Goal: Task Accomplishment & Management: Manage account settings

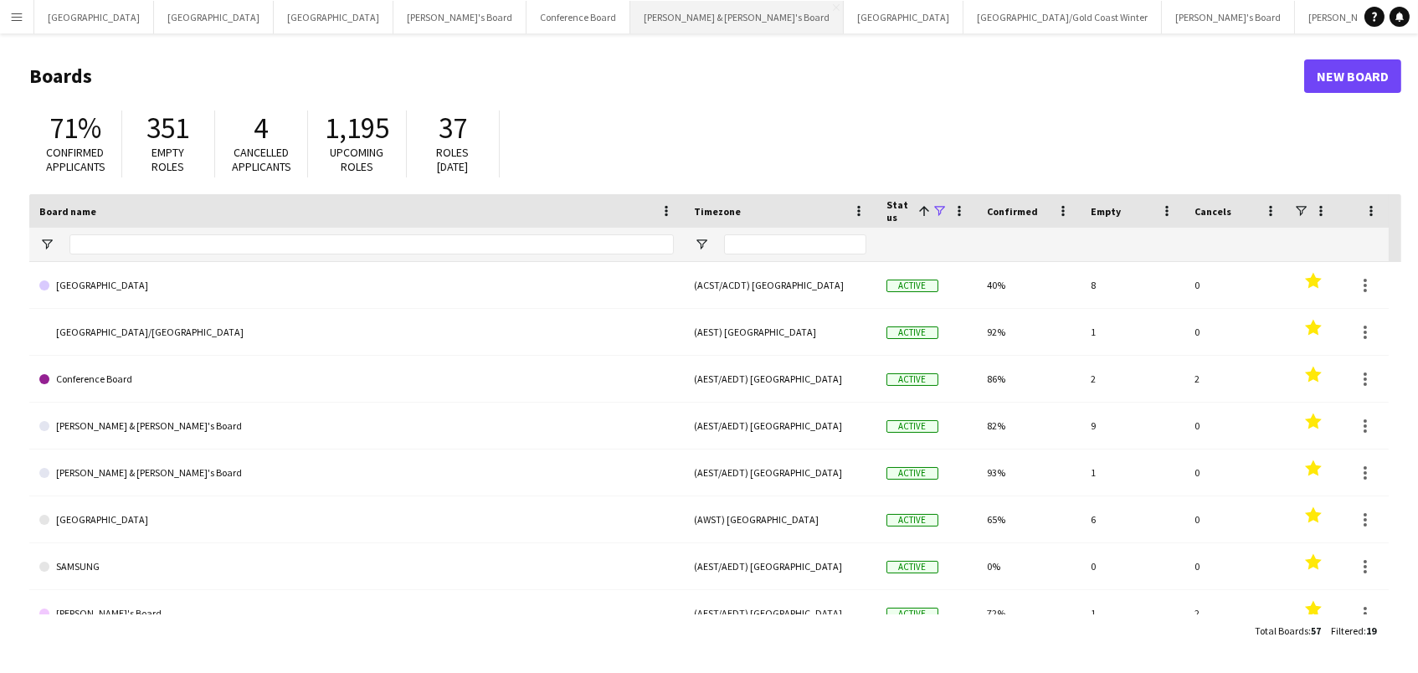
click at [630, 20] on button "Neil & Jenny's Board Close" at bounding box center [736, 17] width 213 height 33
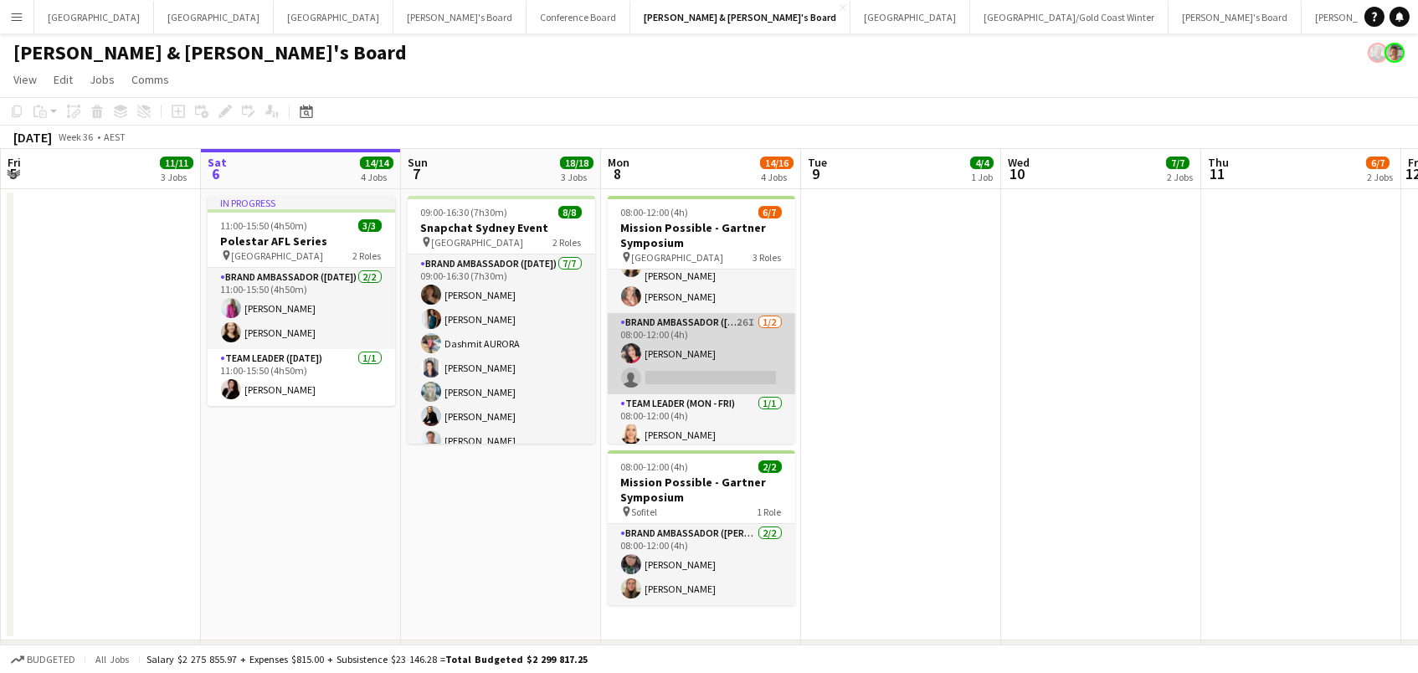
scroll to position [95, 0]
click at [729, 343] on app-card-role "Brand Ambassador (Mon - Fri) 26I 1/2 08:00-12:00 (4h) Giovana Dias single-neutr…" at bounding box center [702, 354] width 188 height 81
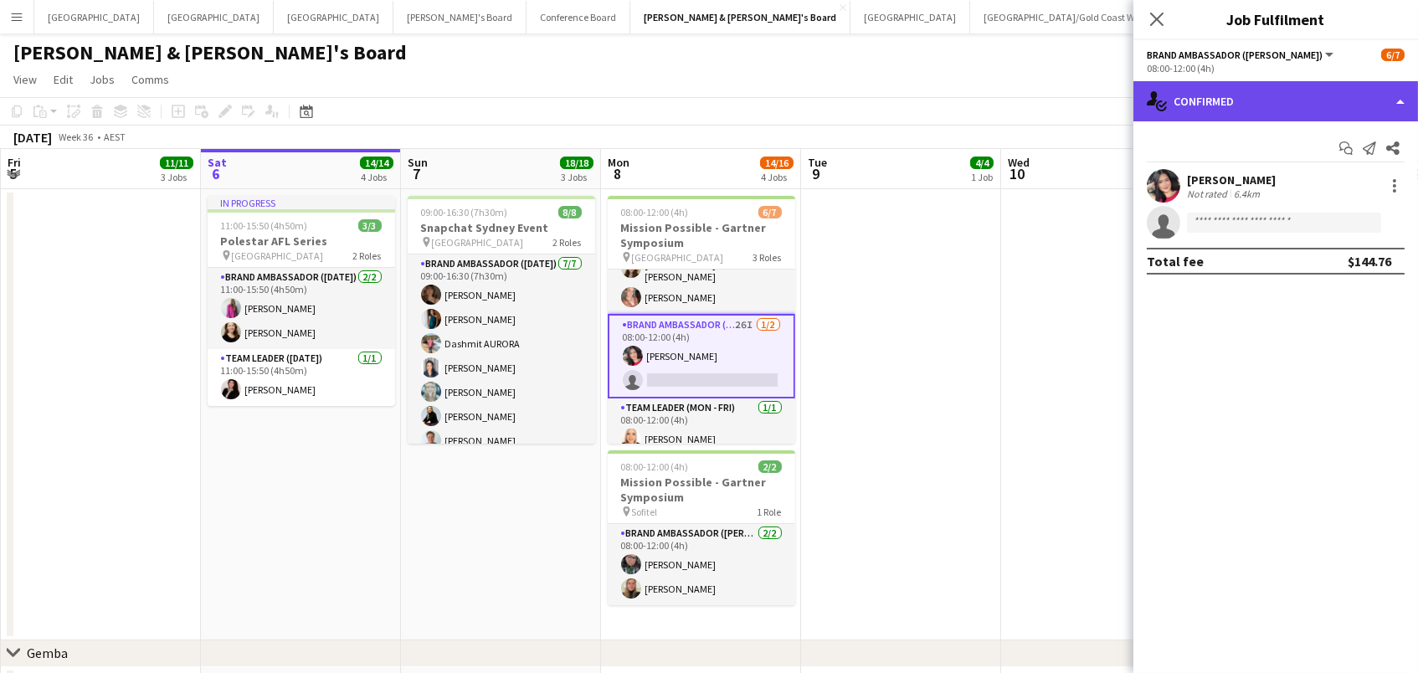
click at [1273, 99] on div "single-neutral-actions-check-2 Confirmed" at bounding box center [1276, 101] width 285 height 40
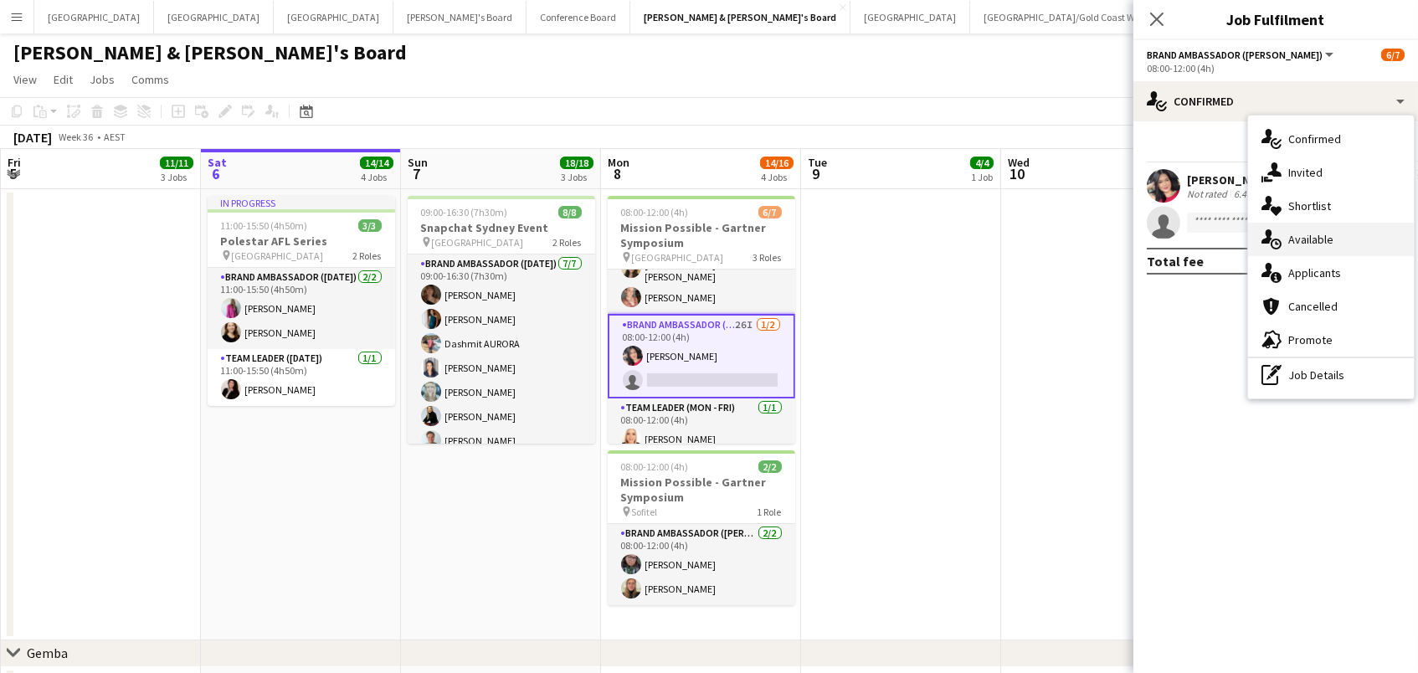
click at [1360, 241] on div "single-neutral-actions-upload Available" at bounding box center [1331, 239] width 166 height 33
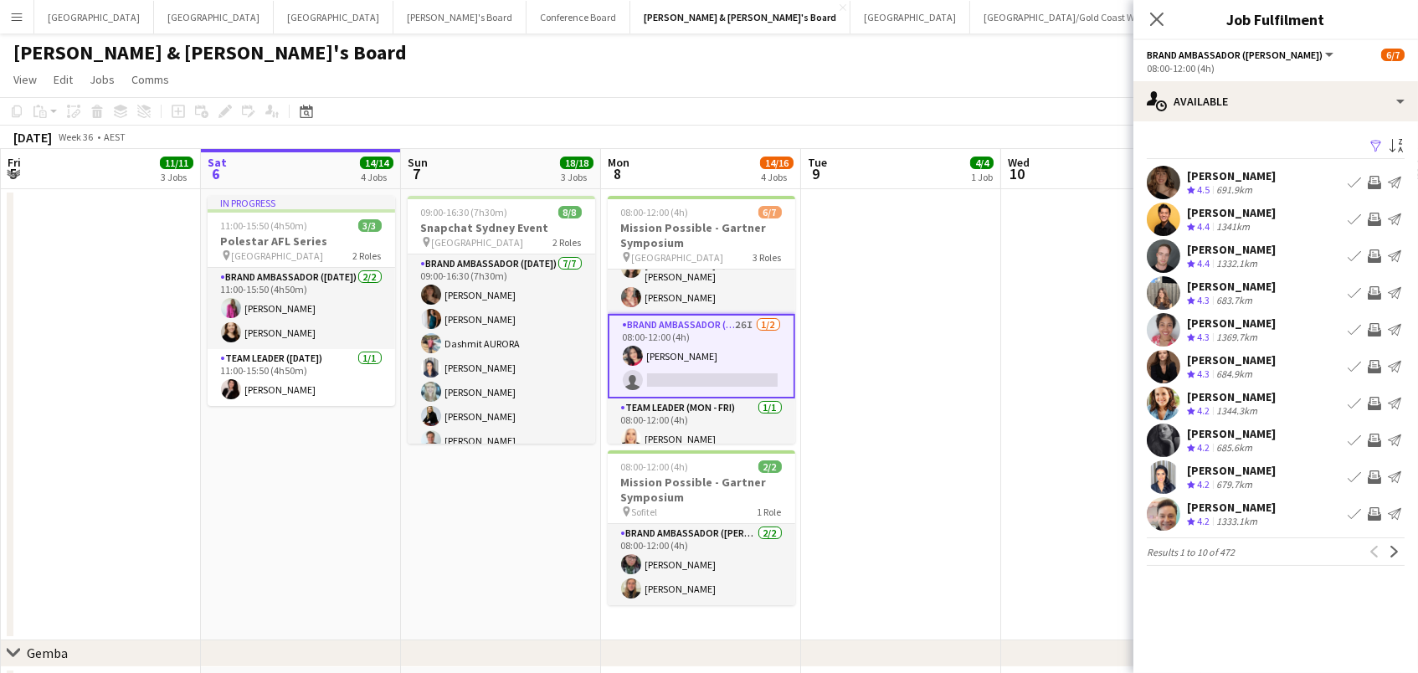
click at [1376, 147] on app-icon "Filter" at bounding box center [1376, 147] width 13 height 16
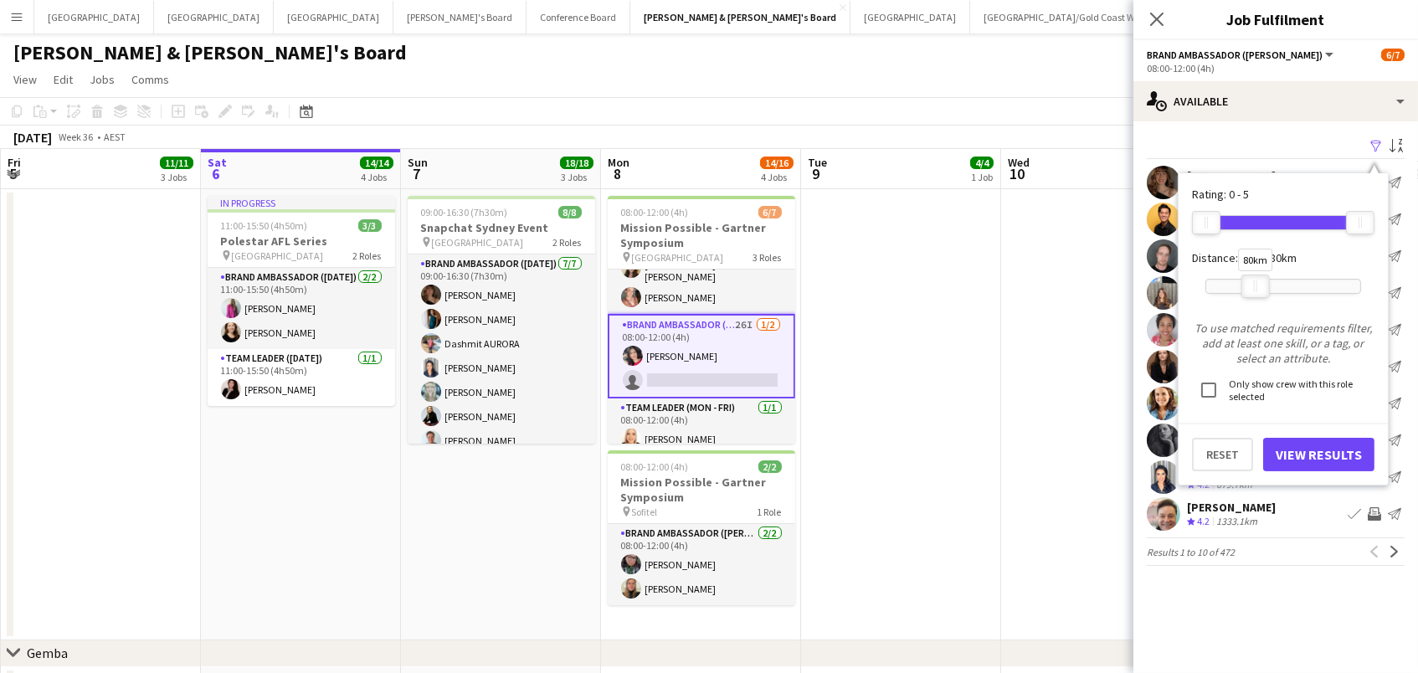
drag, startPoint x: 1365, startPoint y: 283, endPoint x: 1260, endPoint y: 282, distance: 104.7
click at [1260, 282] on div at bounding box center [1255, 286] width 27 height 22
click at [1309, 450] on button "View Results" at bounding box center [1318, 454] width 111 height 33
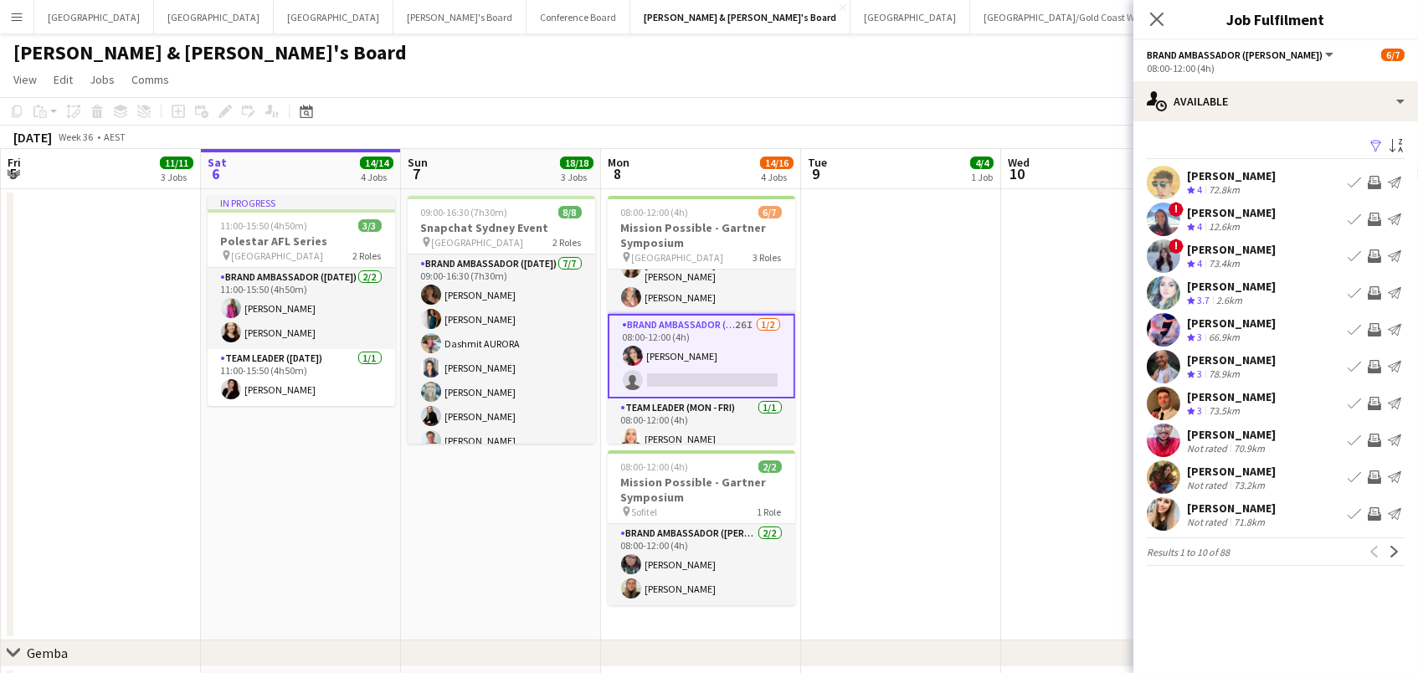
click at [1374, 508] on app-icon "Invite crew" at bounding box center [1374, 513] width 13 height 13
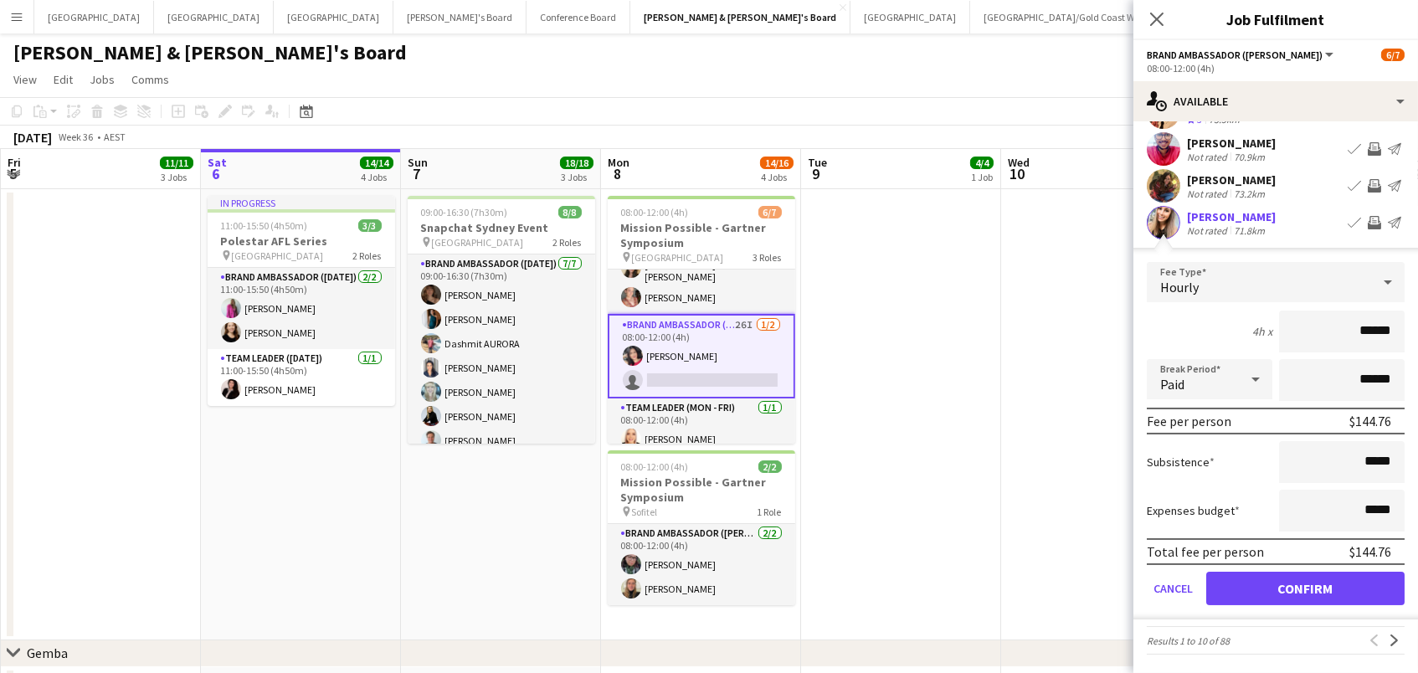
scroll to position [289, 0]
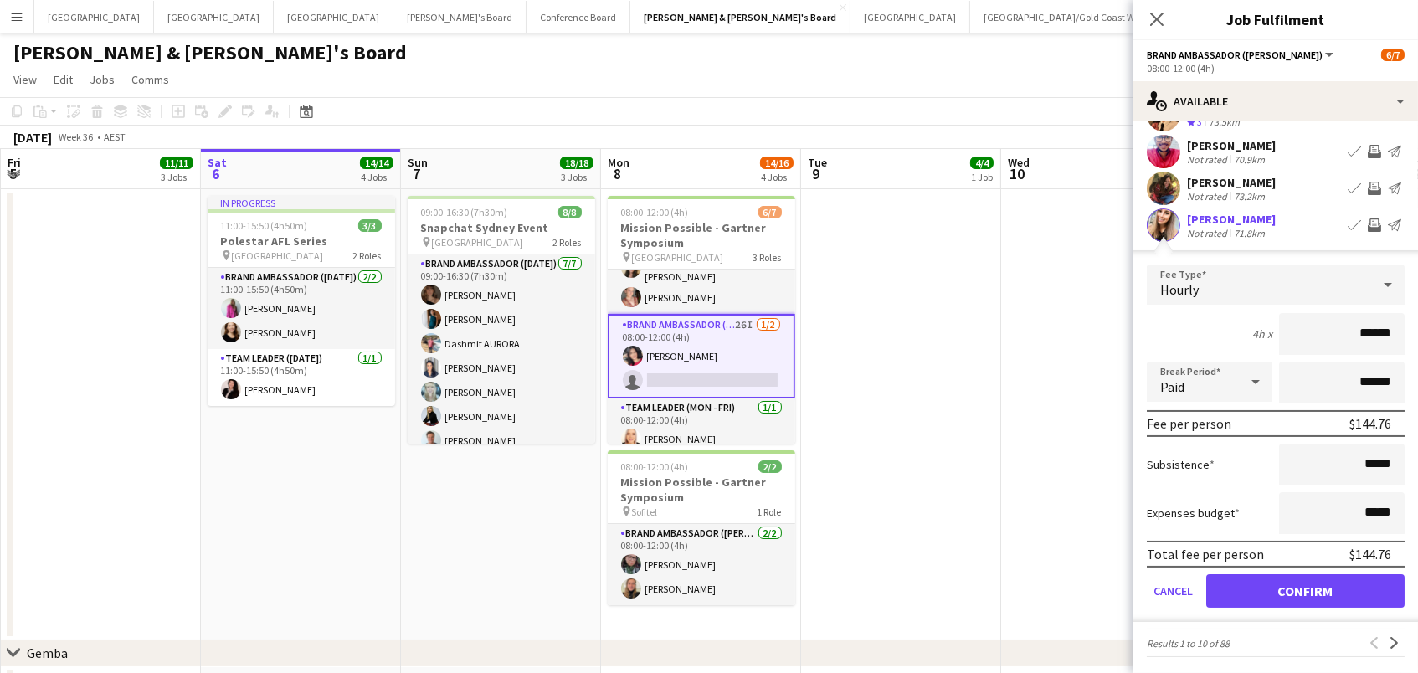
click at [1348, 585] on button "Confirm" at bounding box center [1305, 590] width 198 height 33
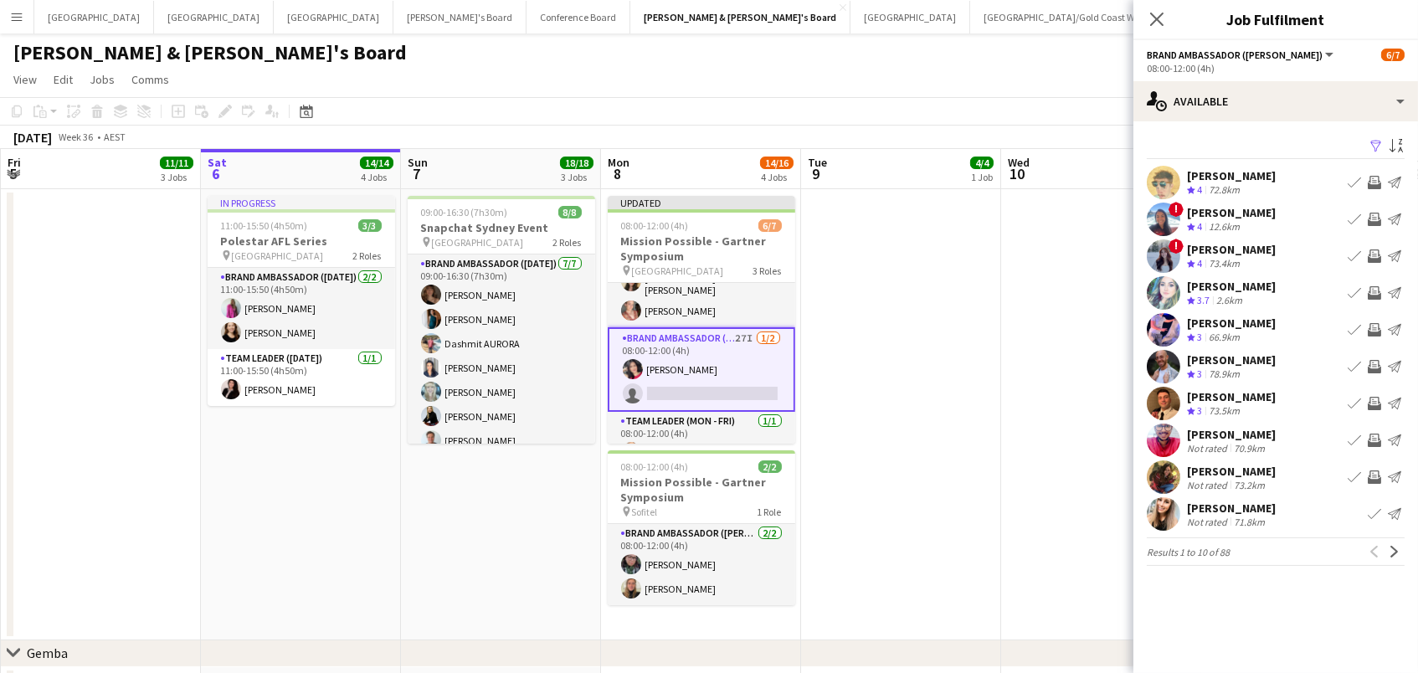
click at [1375, 179] on app-icon "Invite crew" at bounding box center [1374, 182] width 13 height 13
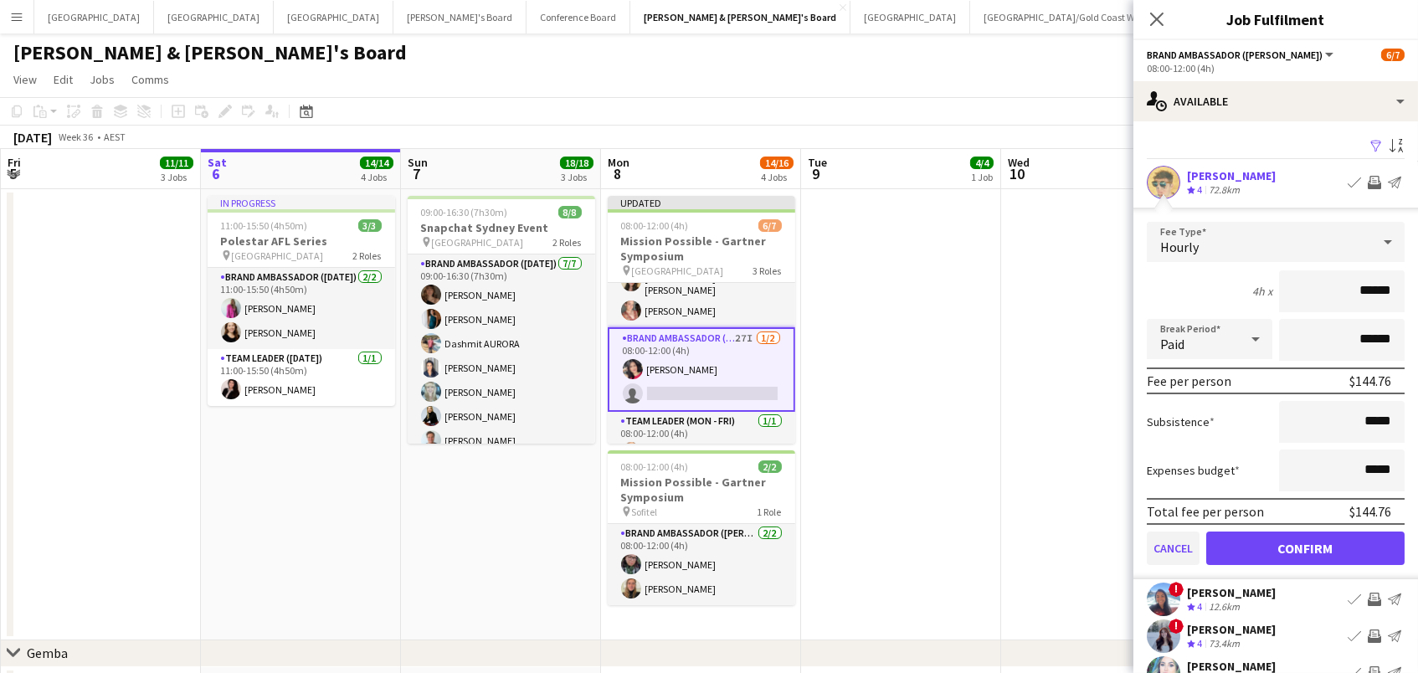
click at [1179, 544] on button "Cancel" at bounding box center [1173, 548] width 53 height 33
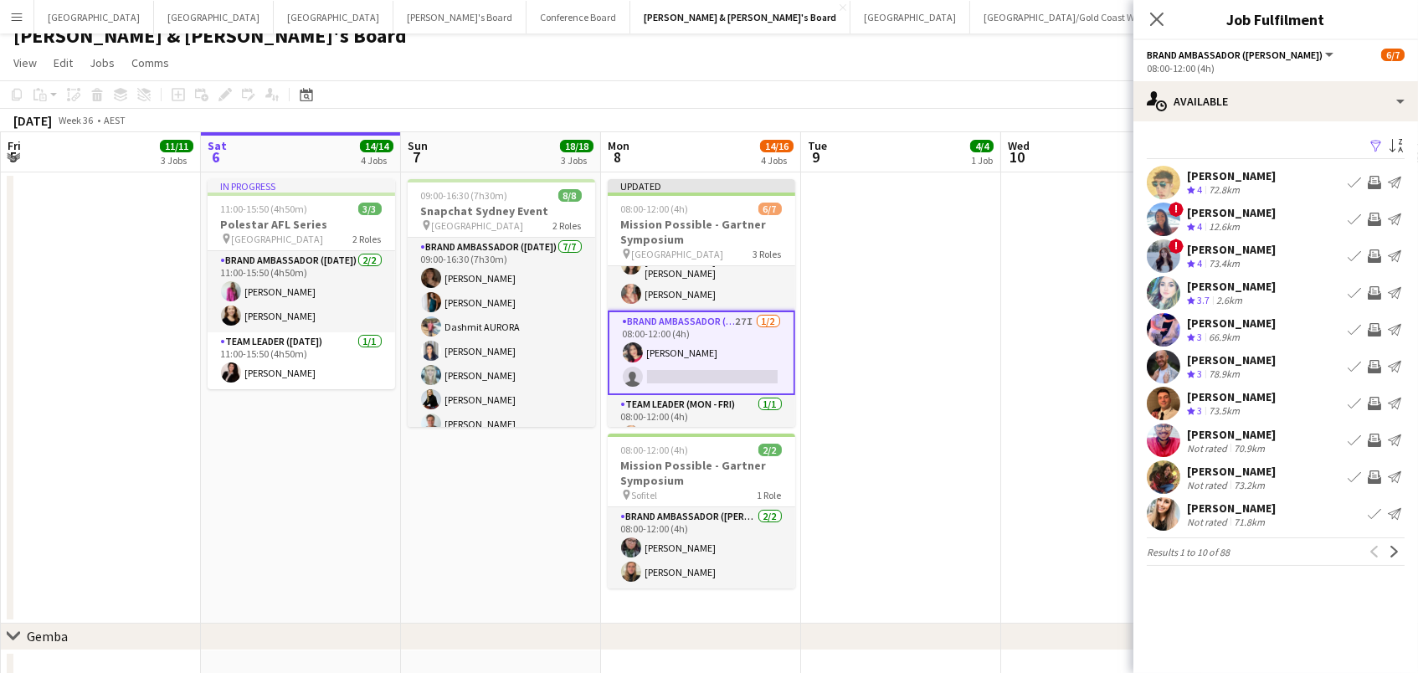
scroll to position [19, 0]
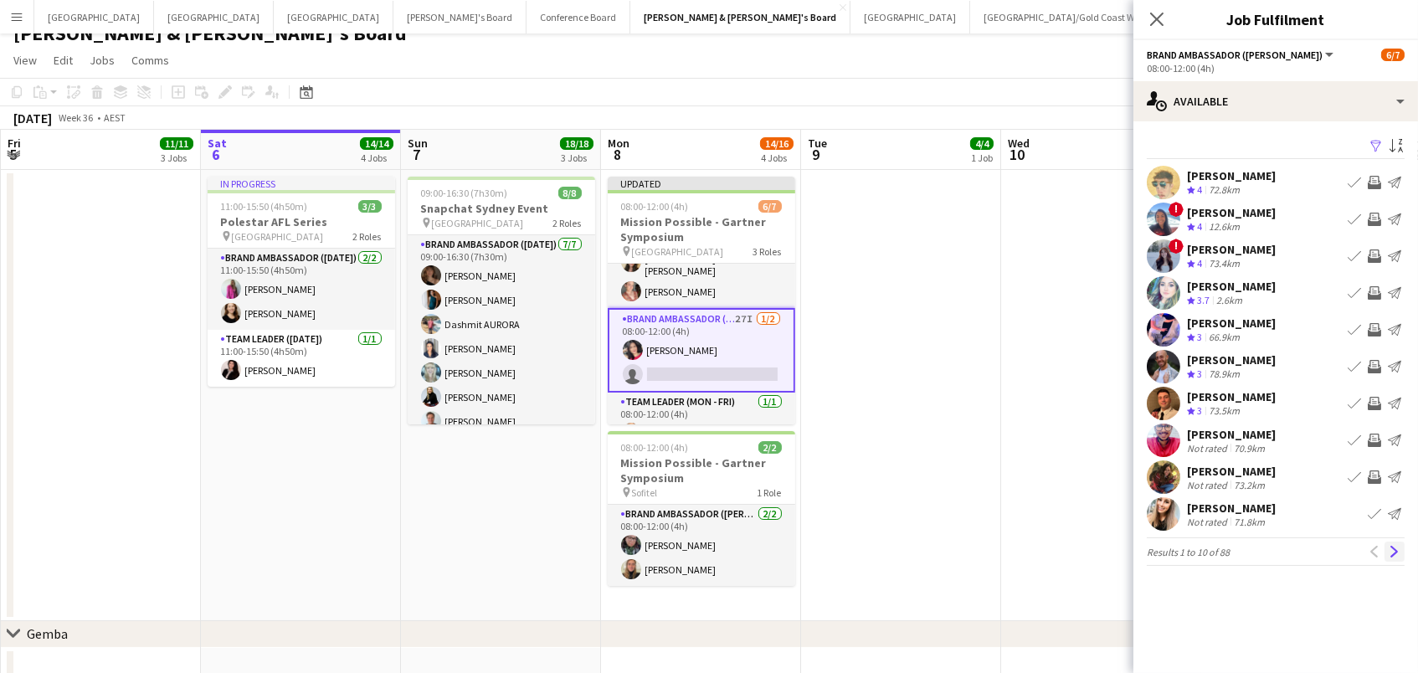
click at [1400, 553] on app-icon "Next" at bounding box center [1395, 552] width 12 height 12
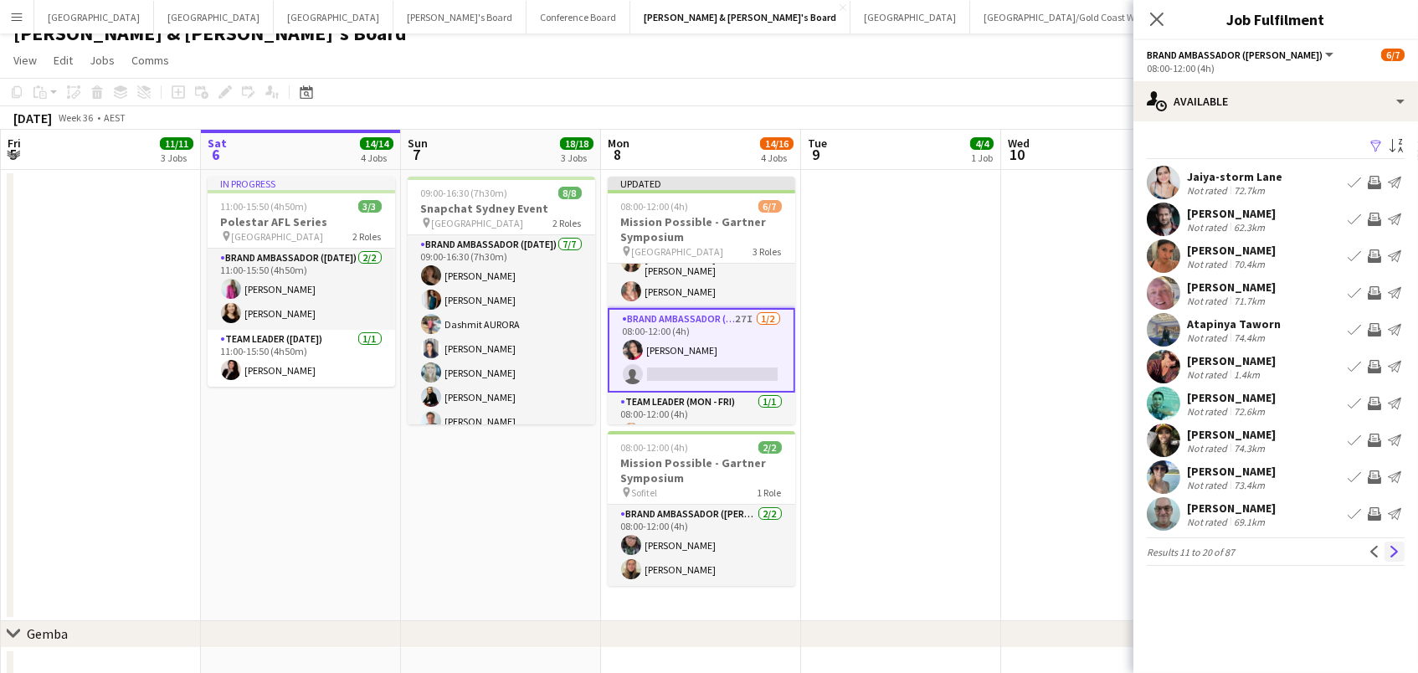
click at [1397, 556] on button "Next" at bounding box center [1395, 552] width 20 height 20
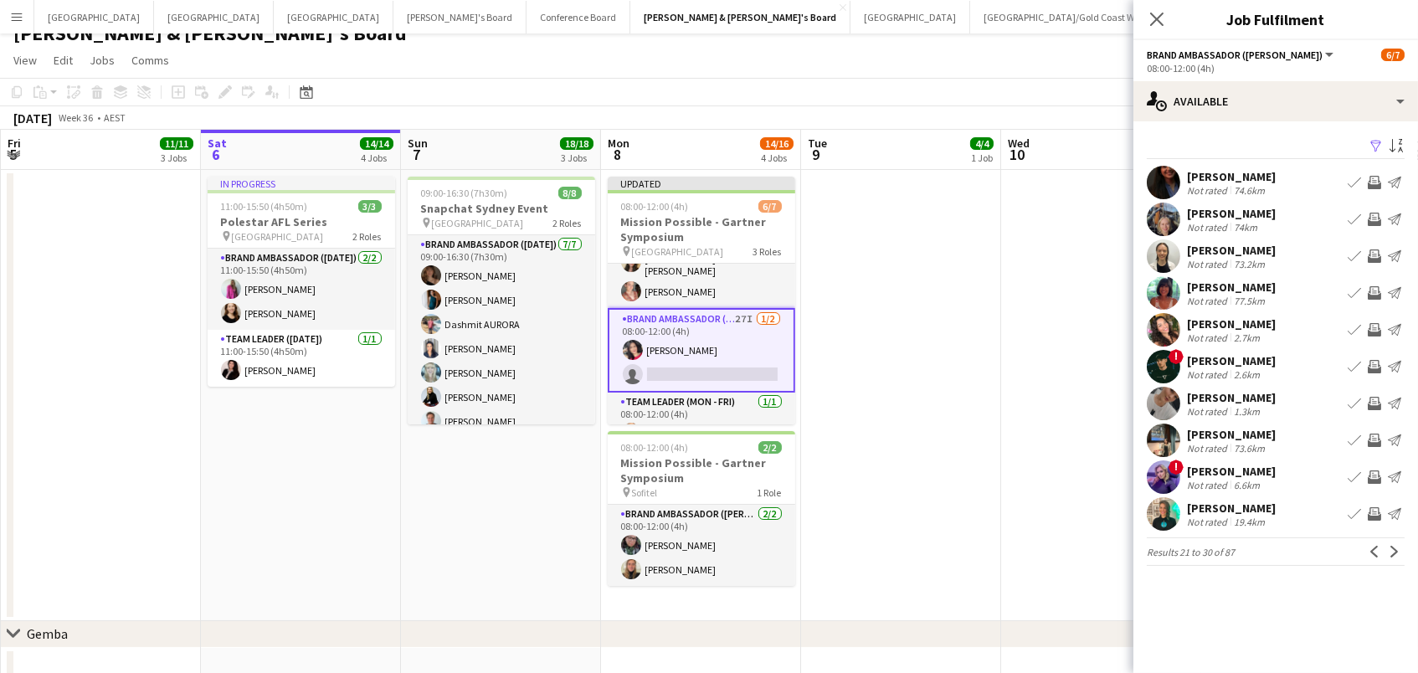
click at [1375, 511] on app-icon "Invite crew" at bounding box center [1374, 513] width 13 height 13
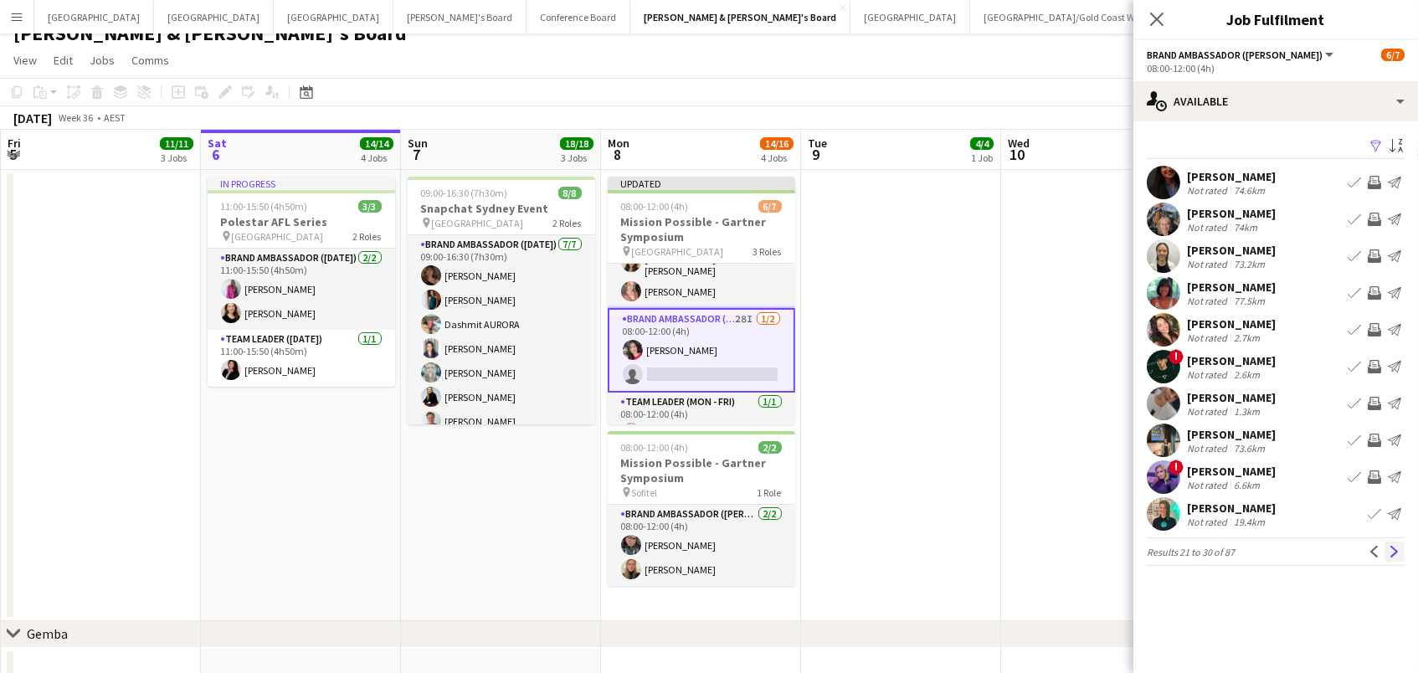
click at [1403, 549] on button "Next" at bounding box center [1395, 552] width 20 height 20
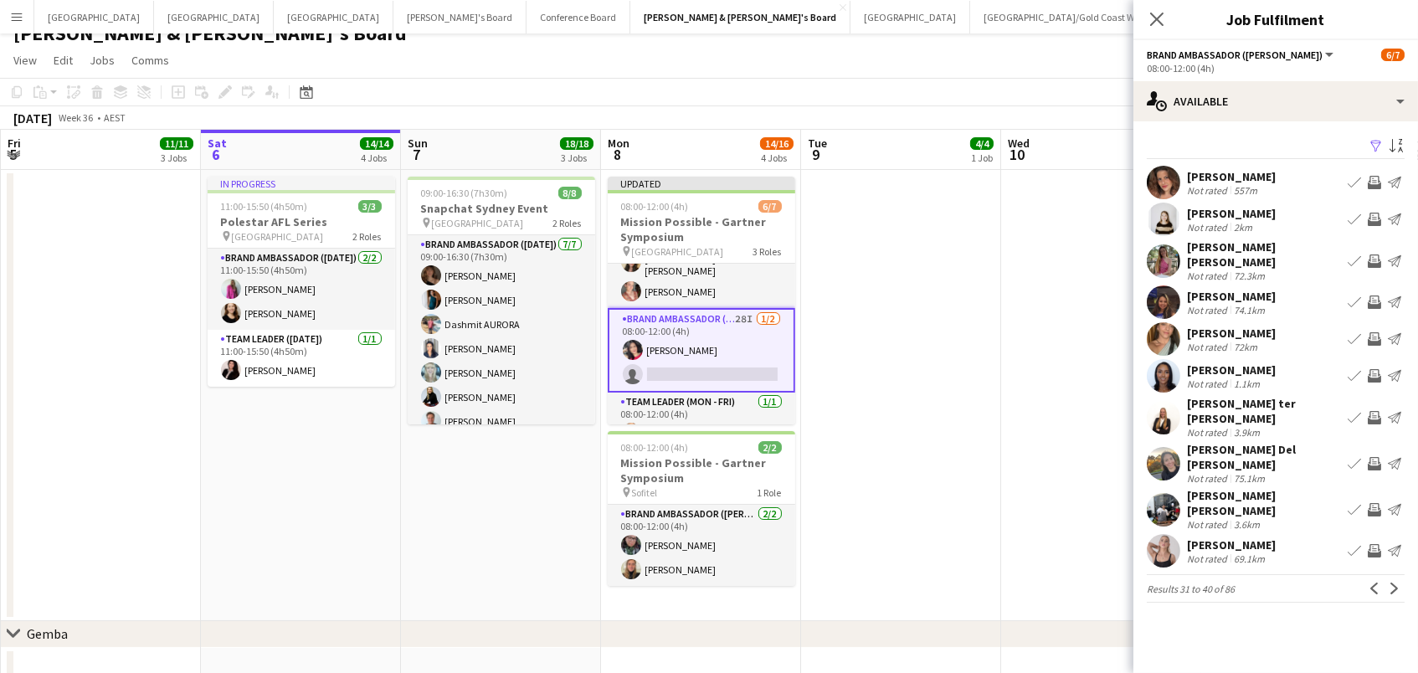
click at [1375, 457] on app-icon "Invite crew" at bounding box center [1374, 463] width 13 height 13
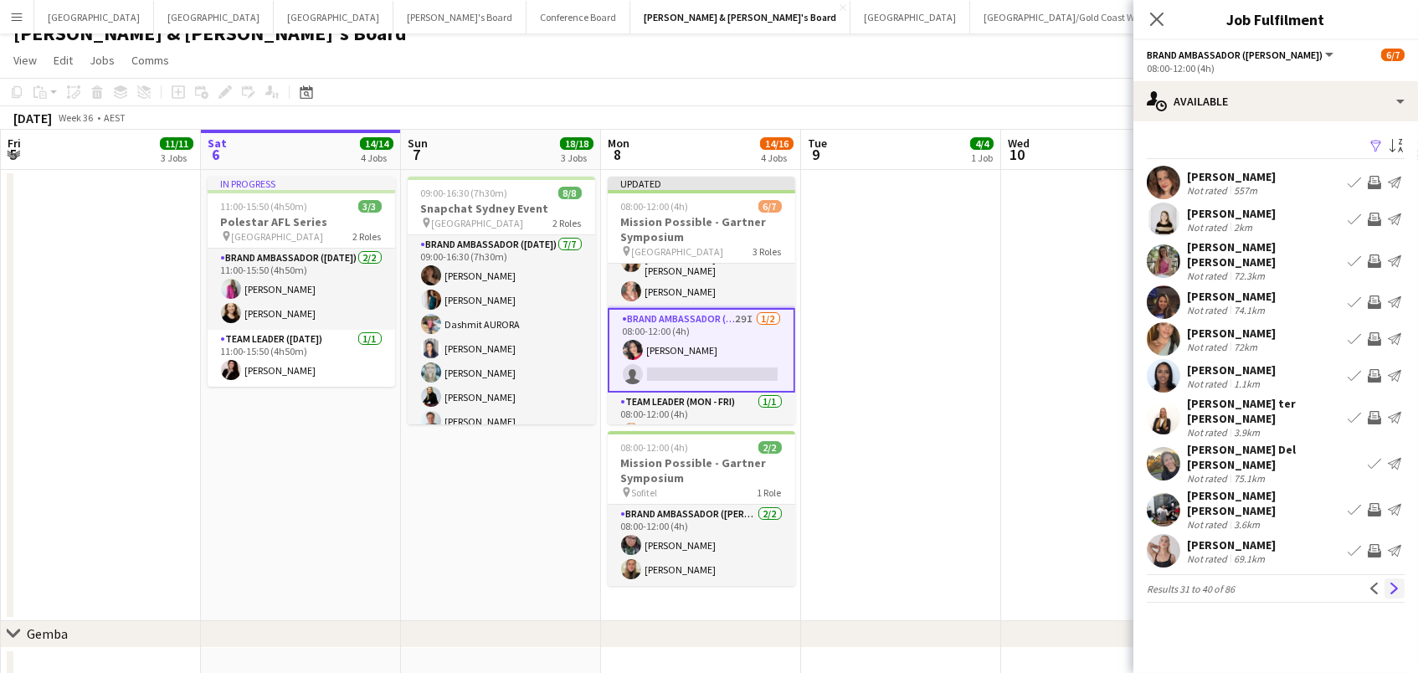
click at [1389, 583] on app-icon "Next" at bounding box center [1395, 589] width 12 height 12
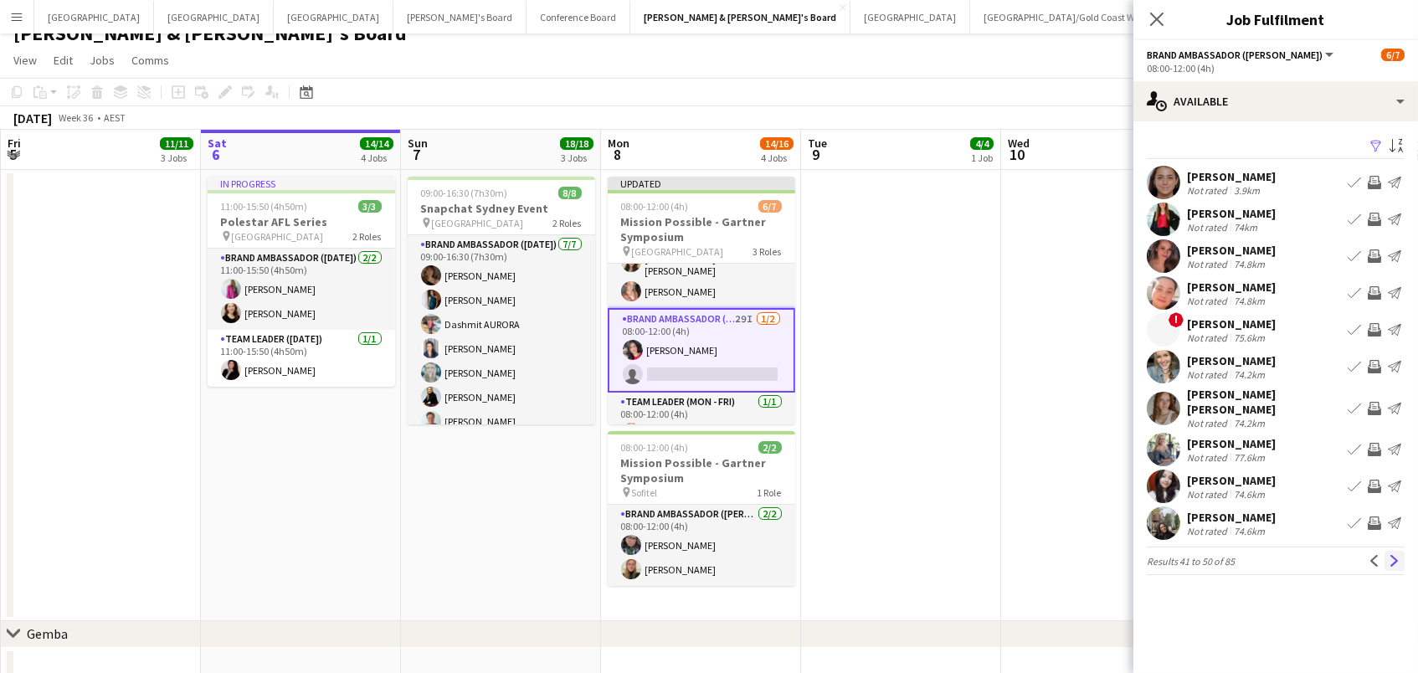
click at [1391, 555] on app-icon "Next" at bounding box center [1395, 561] width 12 height 12
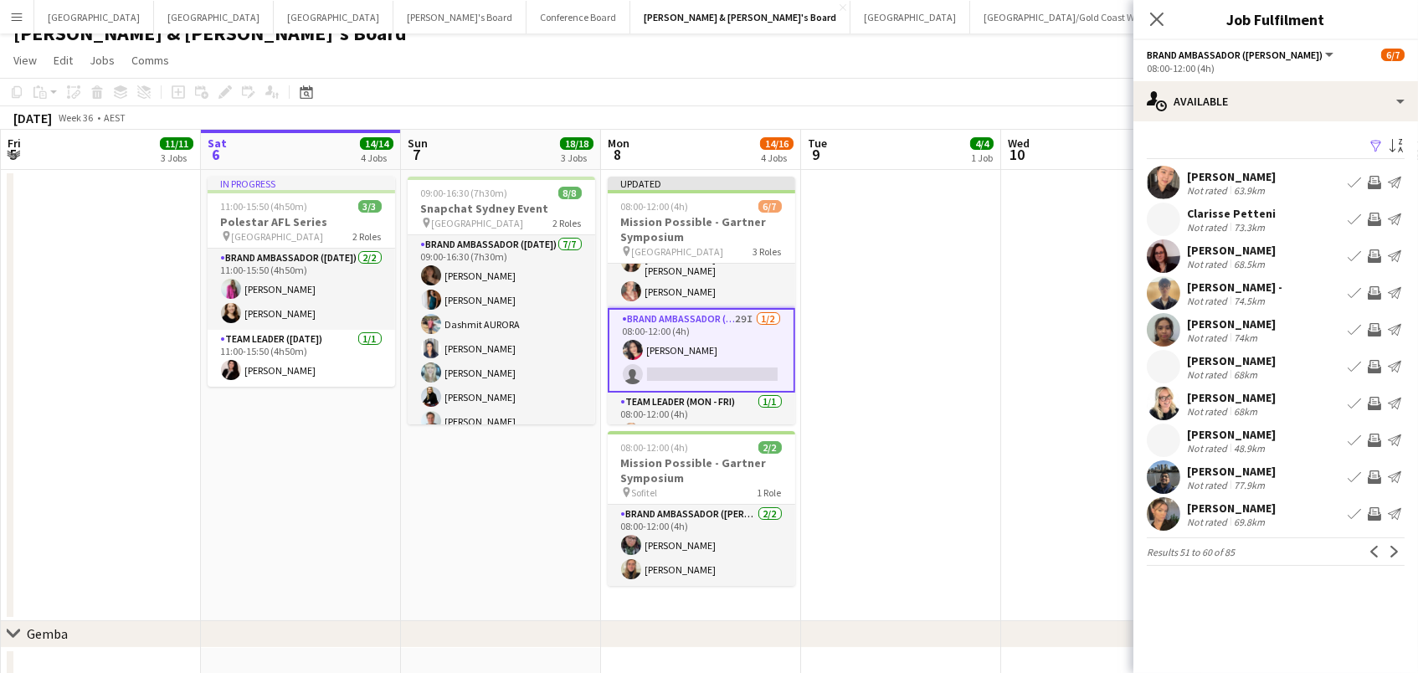
click at [1376, 181] on app-icon "Invite crew" at bounding box center [1374, 182] width 13 height 13
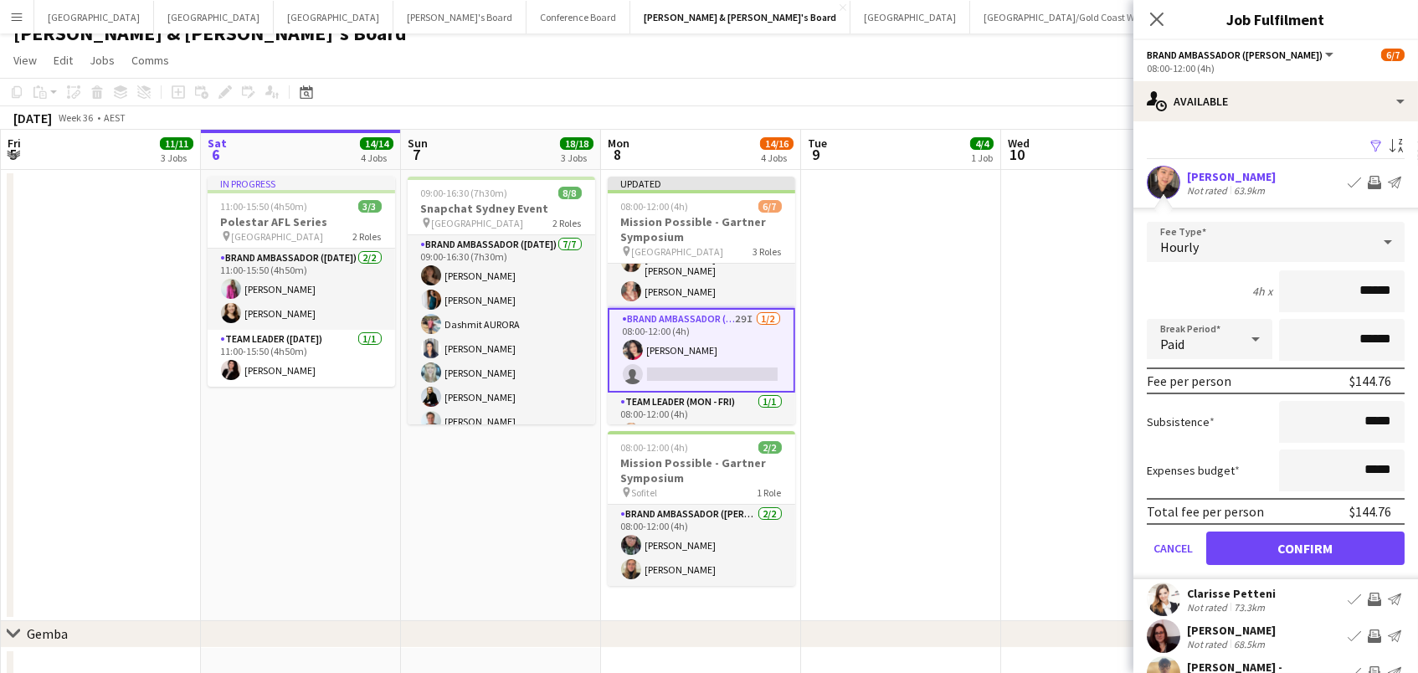
click at [1305, 546] on button "Confirm" at bounding box center [1305, 548] width 198 height 33
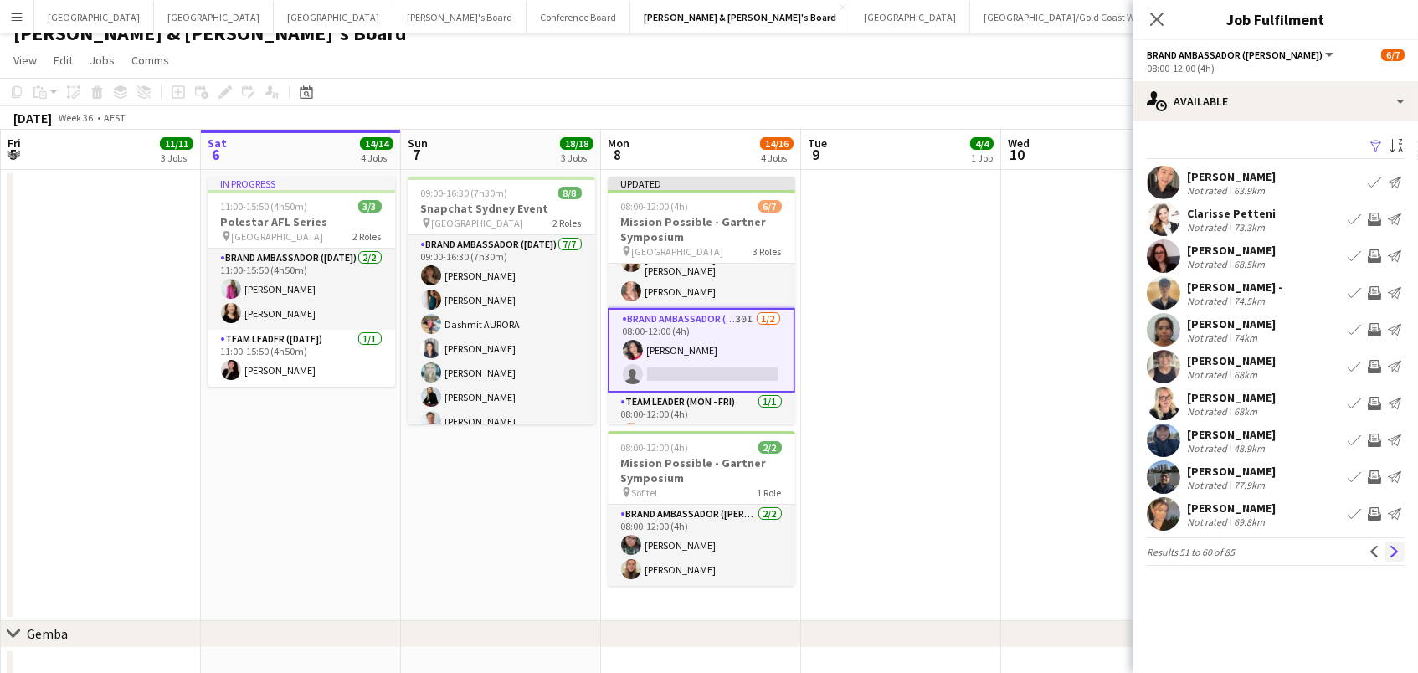
click at [1387, 555] on button "Next" at bounding box center [1395, 552] width 20 height 20
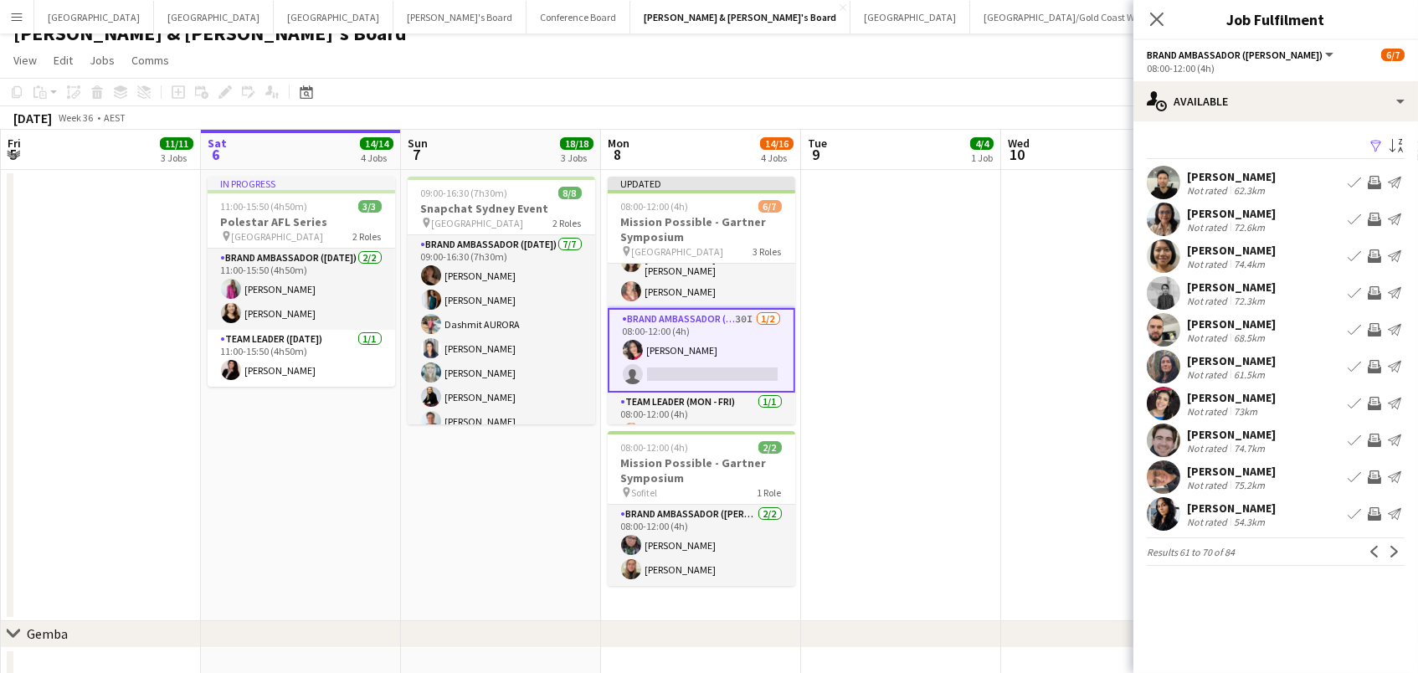
click at [1372, 249] on app-icon "Invite crew" at bounding box center [1374, 255] width 13 height 13
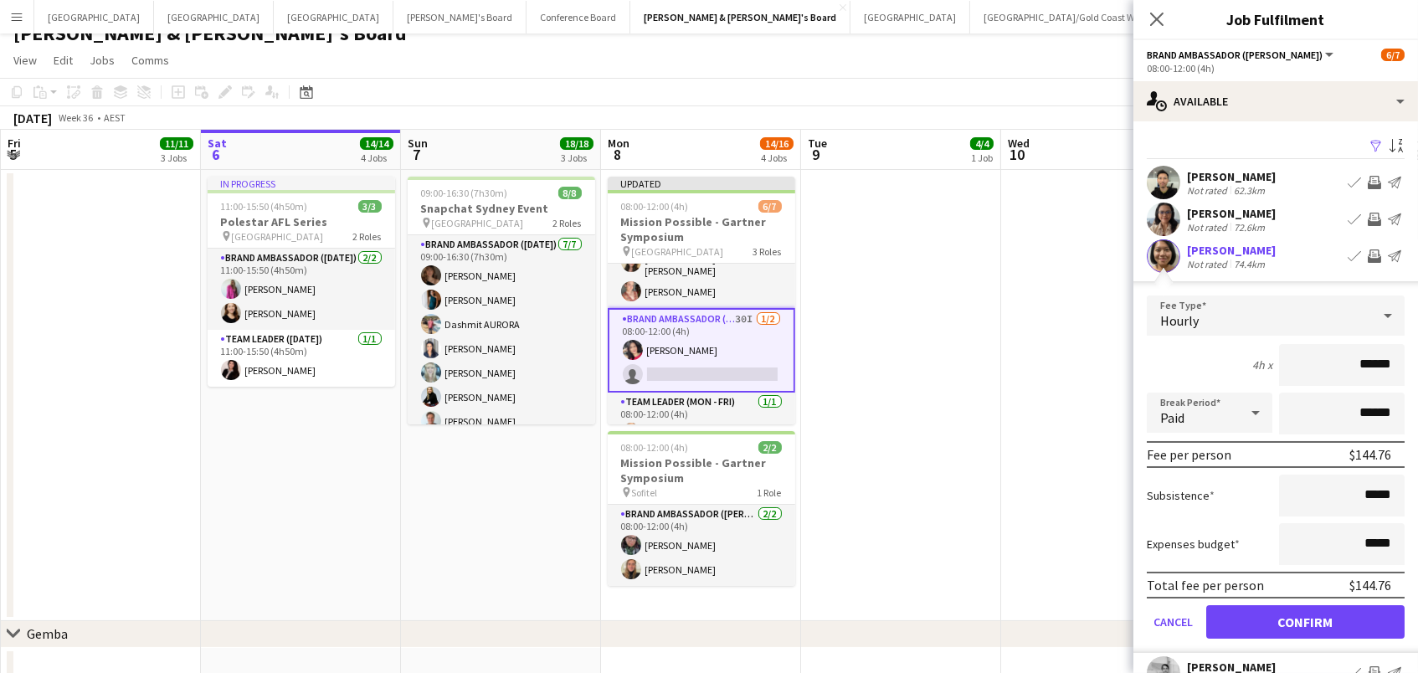
click at [1305, 620] on button "Confirm" at bounding box center [1305, 621] width 198 height 33
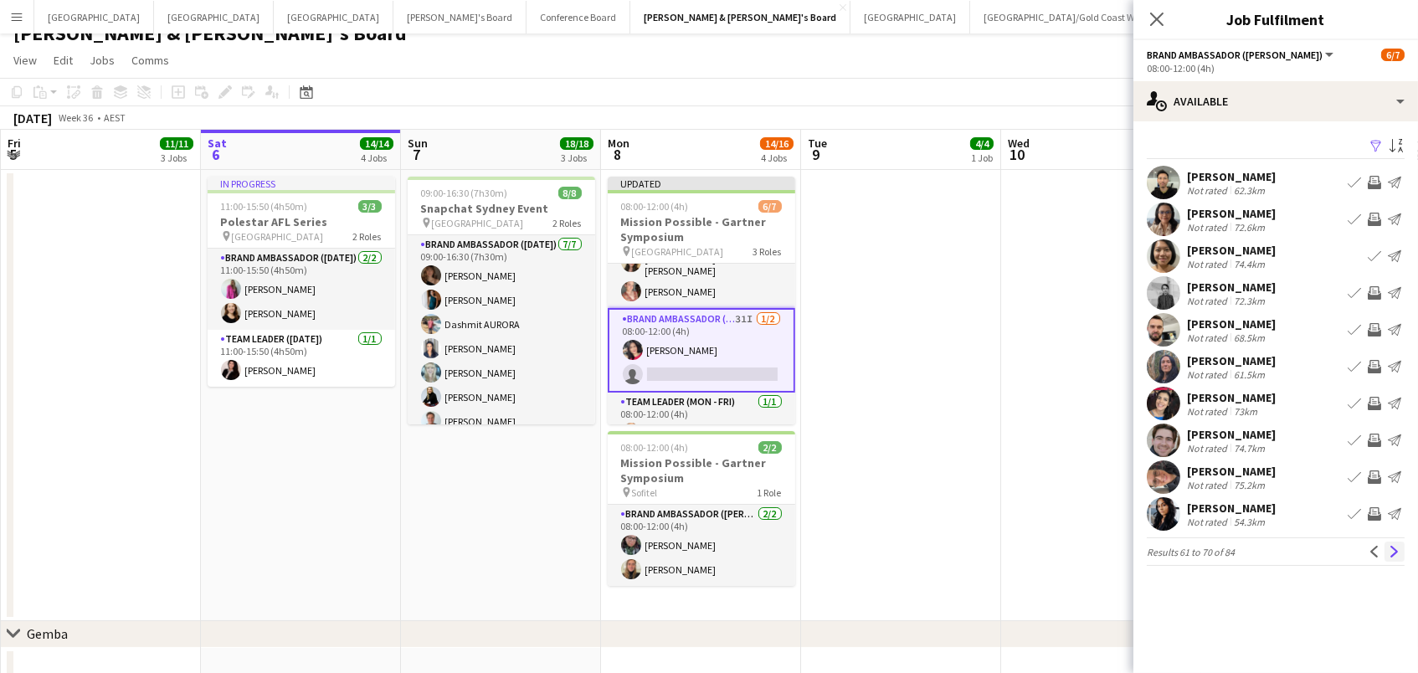
click at [1393, 546] on app-icon "Next" at bounding box center [1395, 552] width 12 height 12
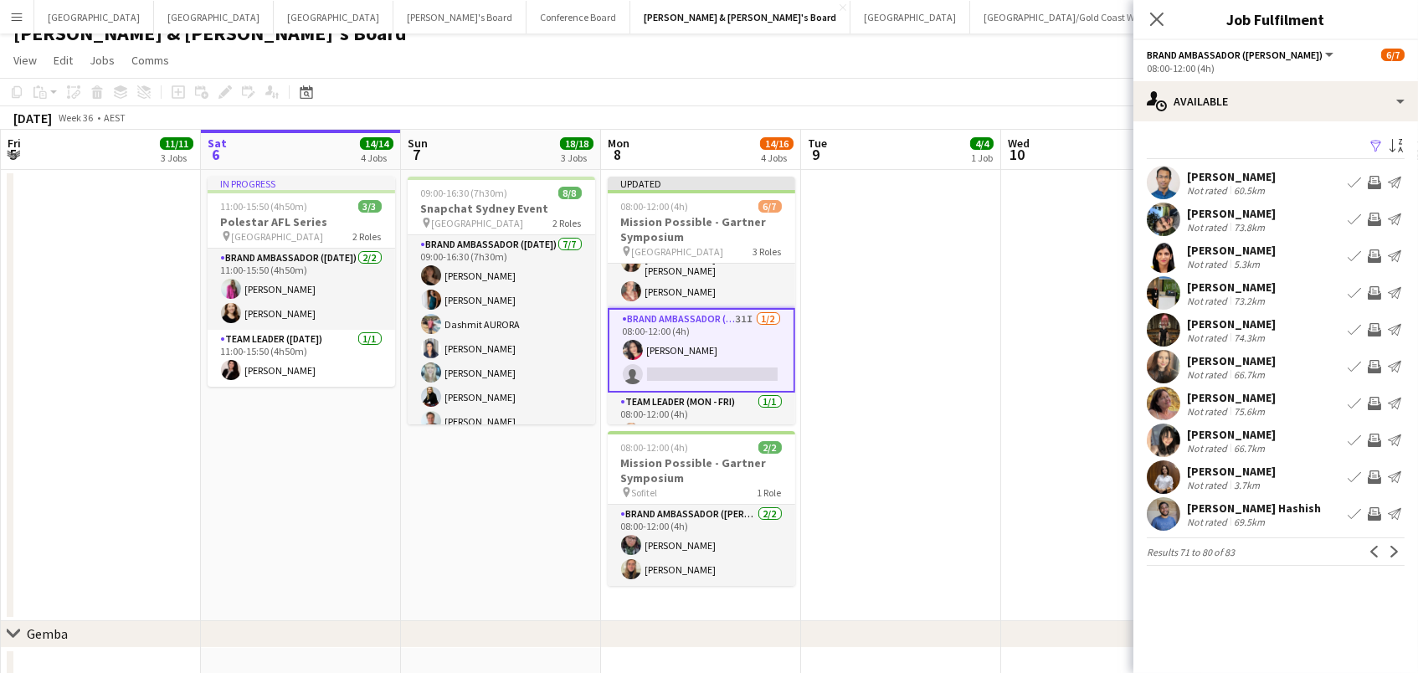
click at [1376, 358] on button "Invite crew" at bounding box center [1375, 367] width 20 height 20
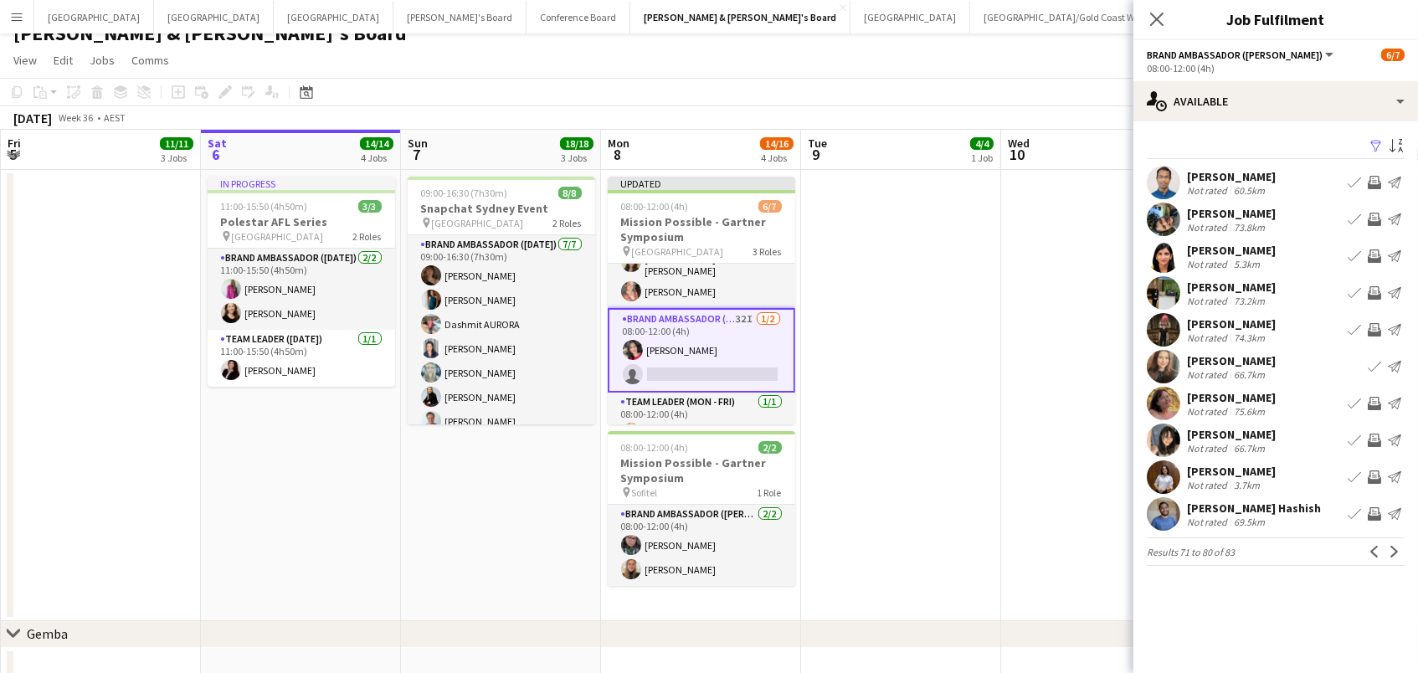
click at [1376, 514] on app-icon "Invite crew" at bounding box center [1374, 513] width 13 height 13
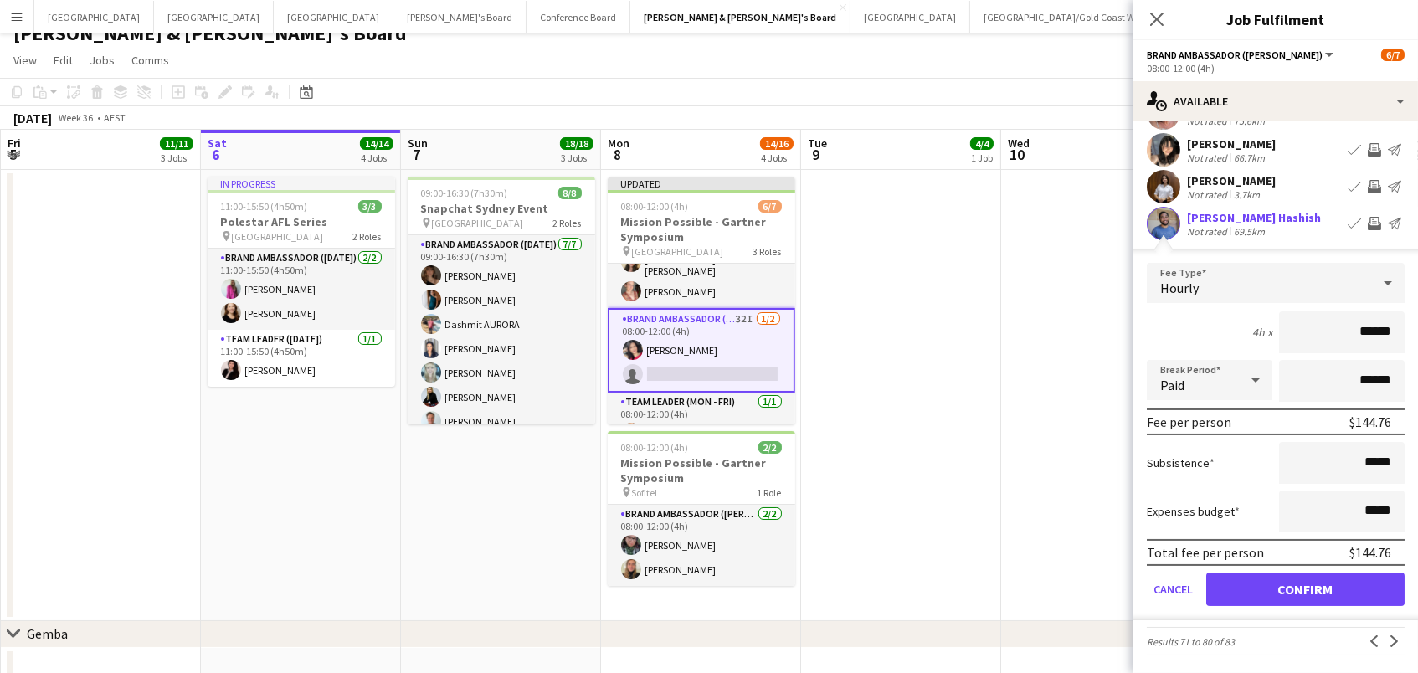
scroll to position [289, 0]
click at [1364, 590] on button "Confirm" at bounding box center [1305, 590] width 198 height 33
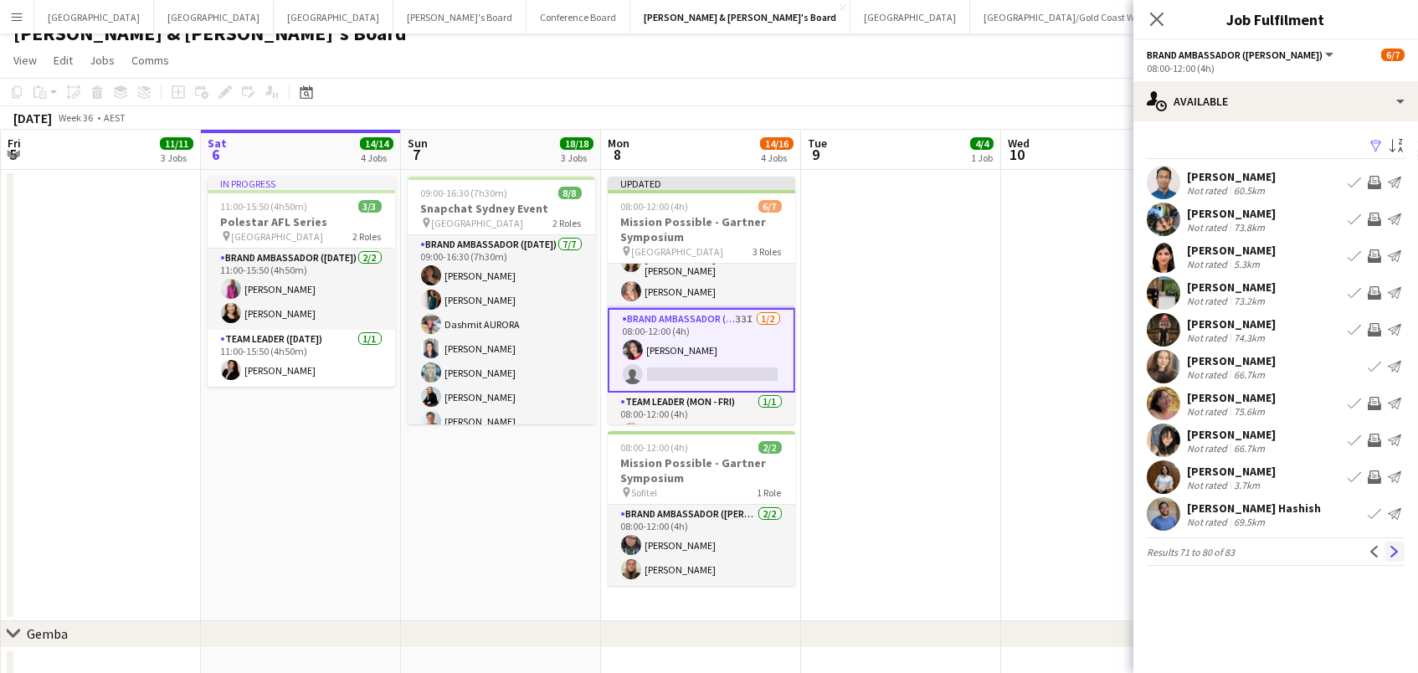
click at [1397, 554] on app-icon "Next" at bounding box center [1395, 552] width 12 height 12
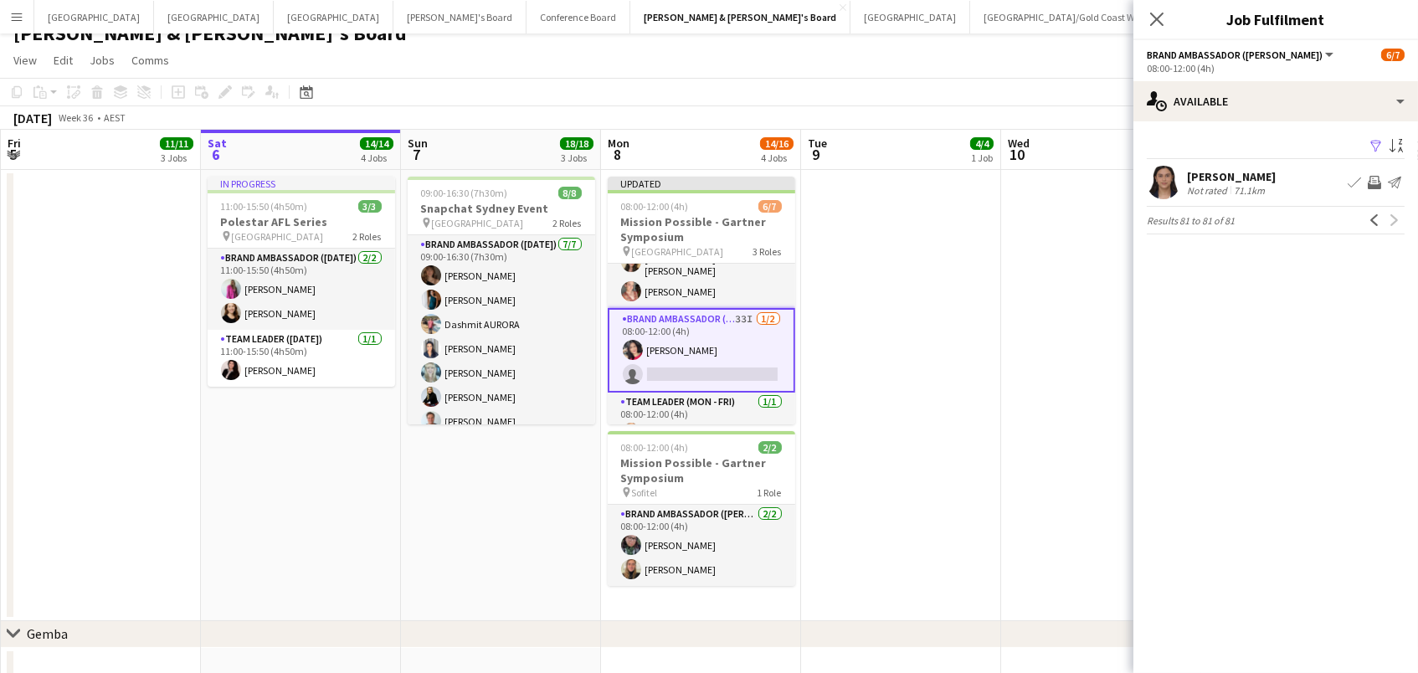
click at [1376, 188] on button "Invite crew" at bounding box center [1375, 182] width 20 height 20
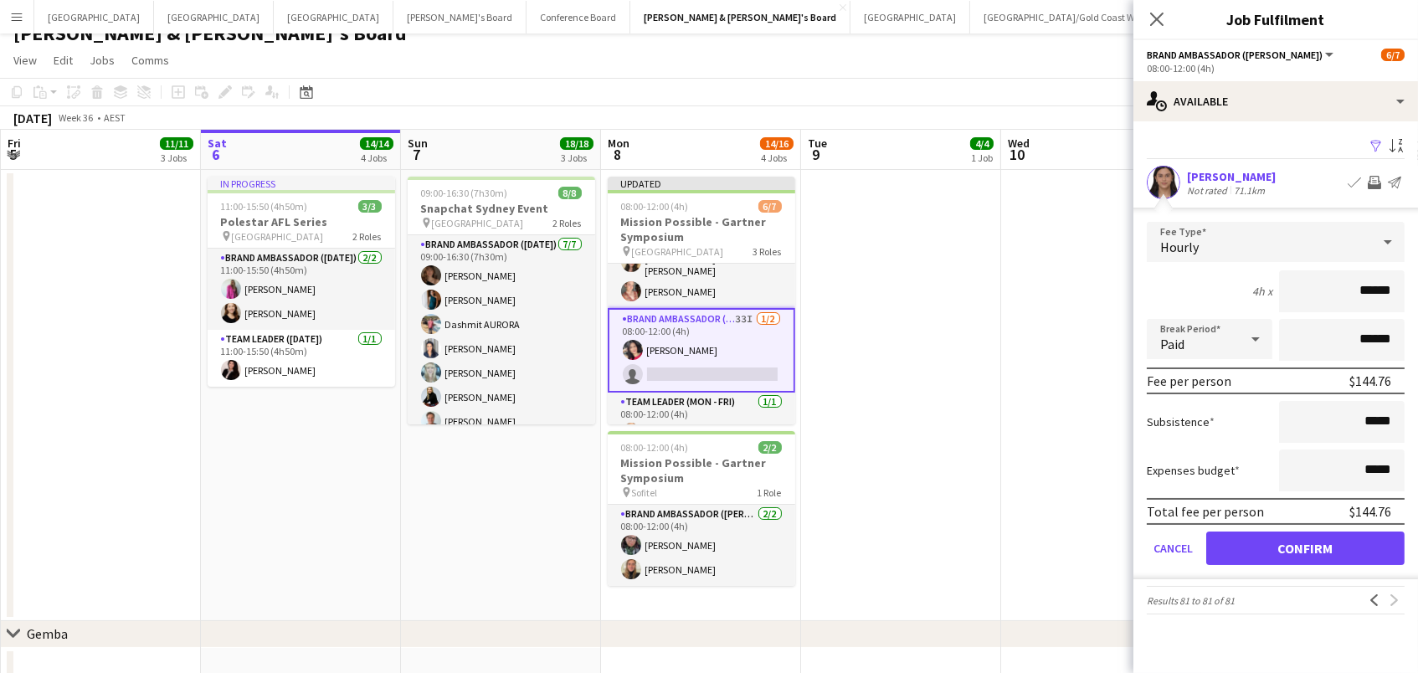
click at [1305, 546] on button "Confirm" at bounding box center [1305, 548] width 198 height 33
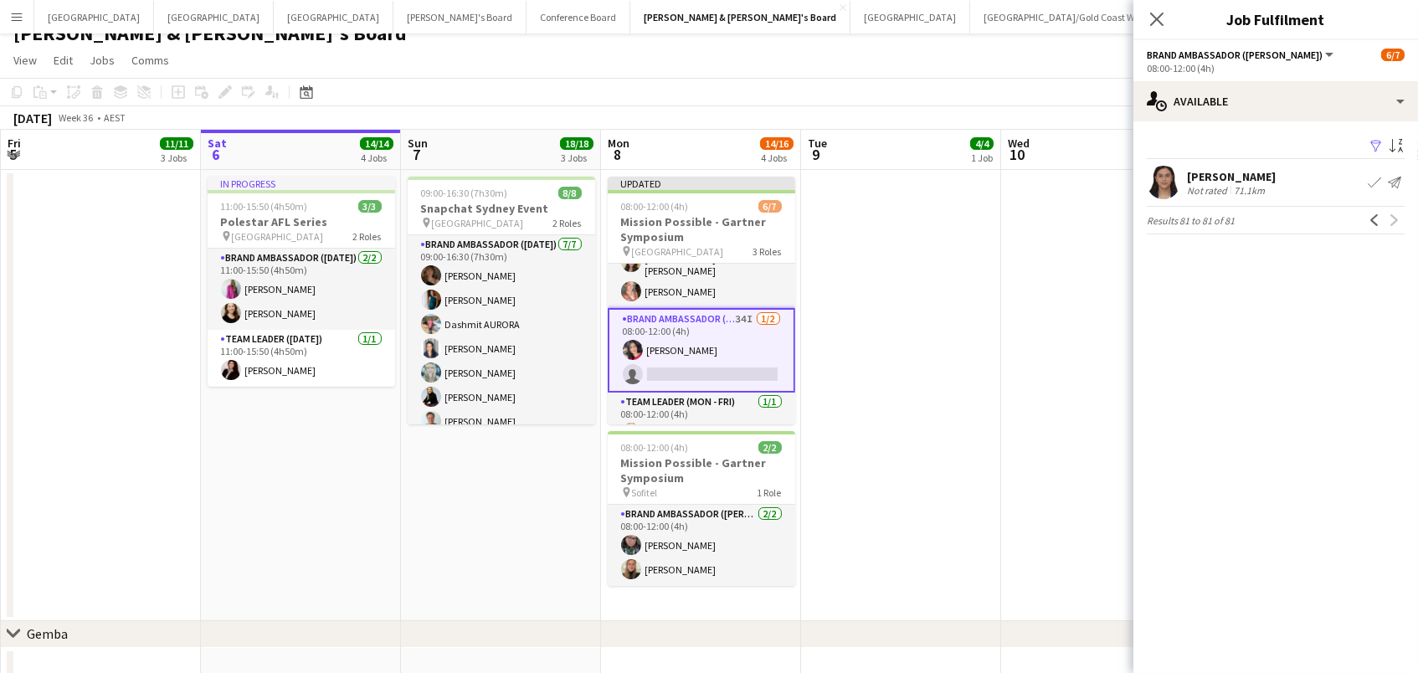
click at [1061, 57] on app-page-menu "View Day view expanded Day view collapsed Month view Date picker Jump to today …" at bounding box center [709, 62] width 1418 height 32
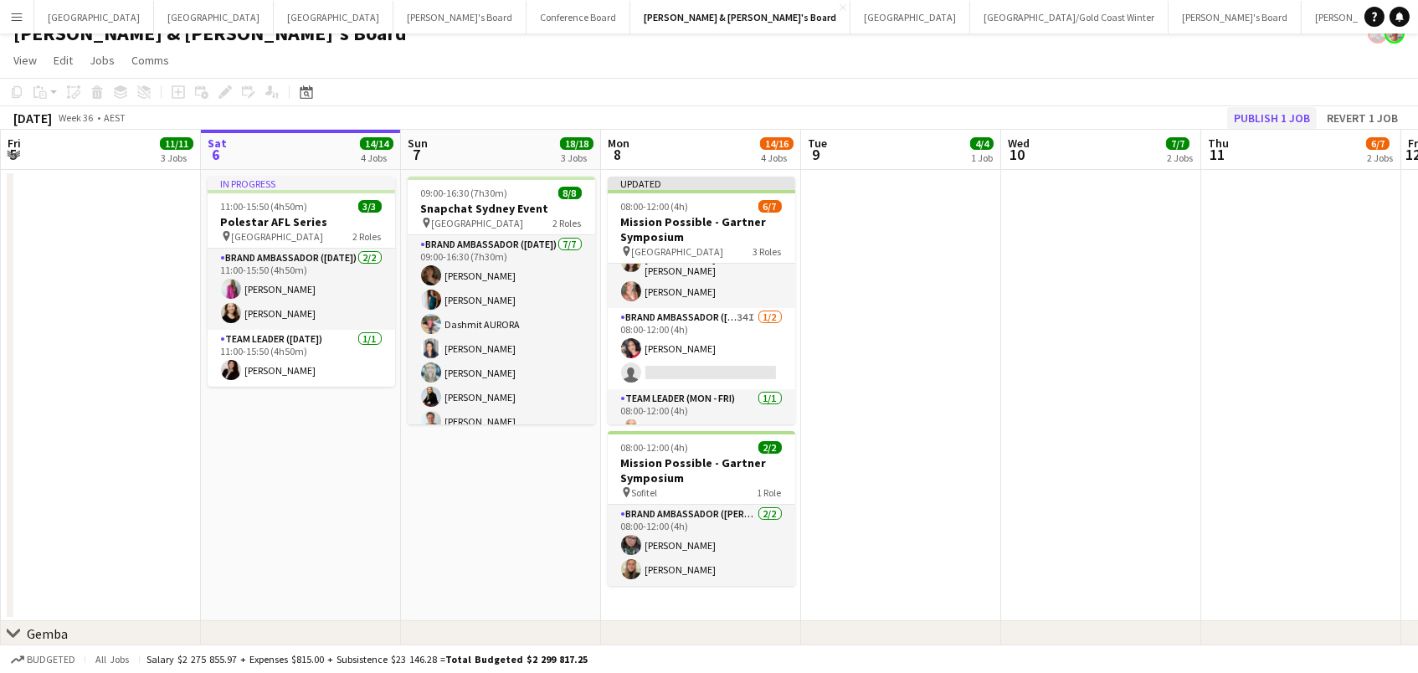
click at [1294, 118] on button "Publish 1 job" at bounding box center [1272, 118] width 90 height 22
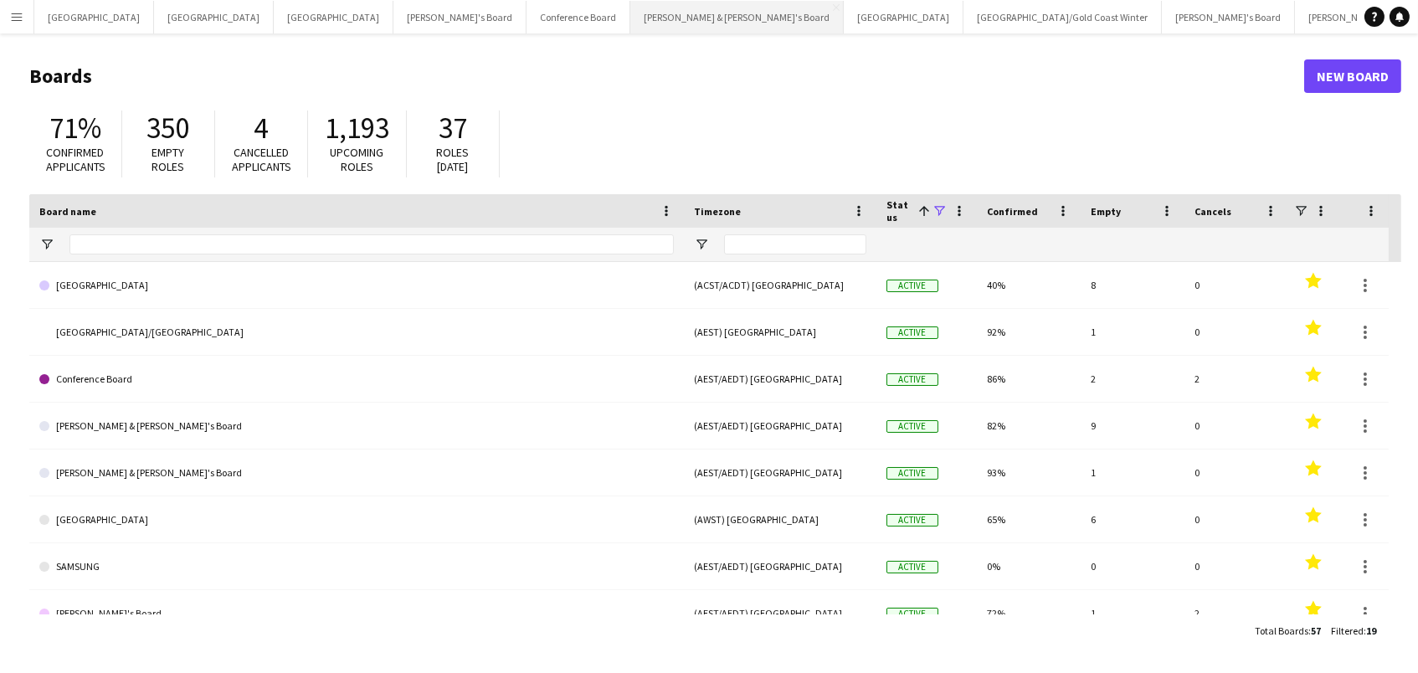
click at [630, 18] on button "Neil & Jenny's Board Close" at bounding box center [736, 17] width 213 height 33
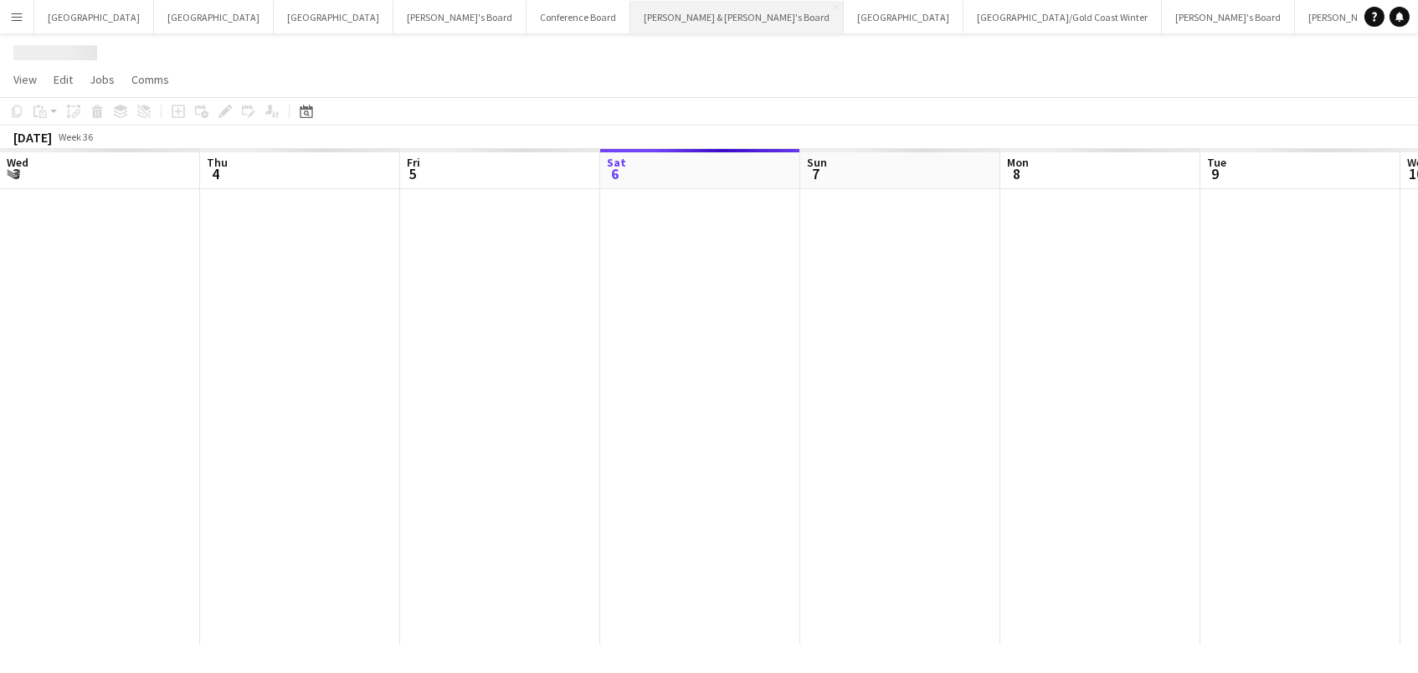
scroll to position [0, 399]
